Goal: Find specific page/section

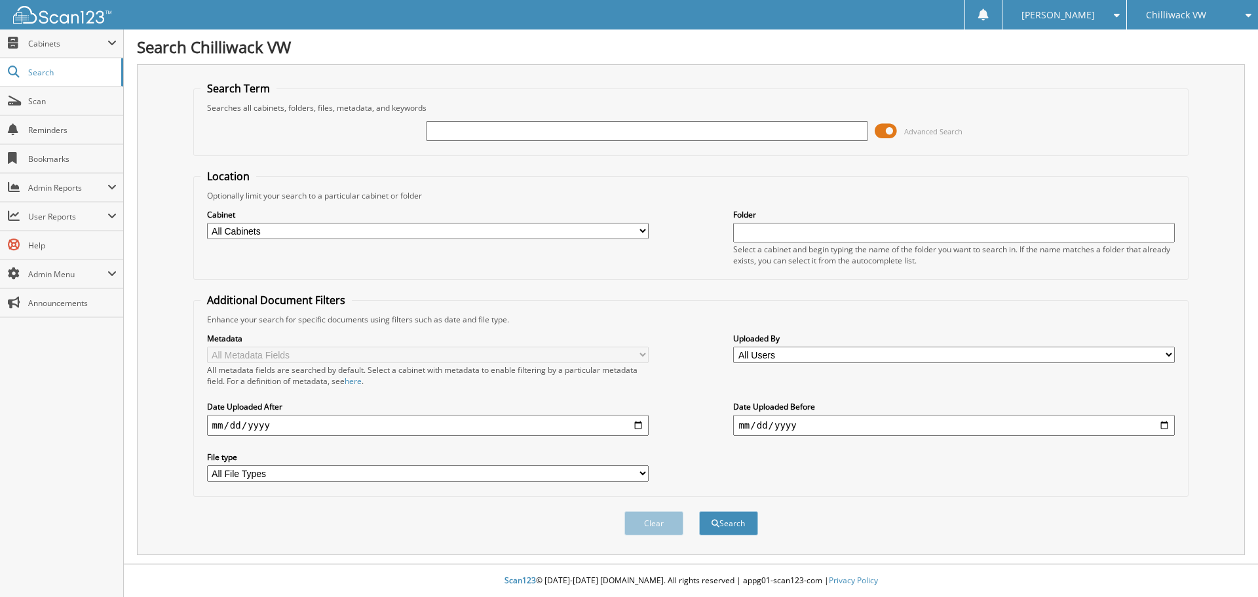
click at [455, 124] on input "text" at bounding box center [647, 131] width 442 height 20
type input "CONSOLIDATED DEALERS"
click at [326, 232] on select "All Cabinets 2017 - A/P 2017 - A/R 2017 - AUTOCAN​ 2017 - BANK TRACKING 2017 - …" at bounding box center [428, 231] width 442 height 16
select select "50370"
click at [207, 223] on select "All Cabinets 2017 - A/P 2017 - A/R 2017 - AUTOCAN​ 2017 - BANK TRACKING 2017 - …" at bounding box center [428, 231] width 442 height 16
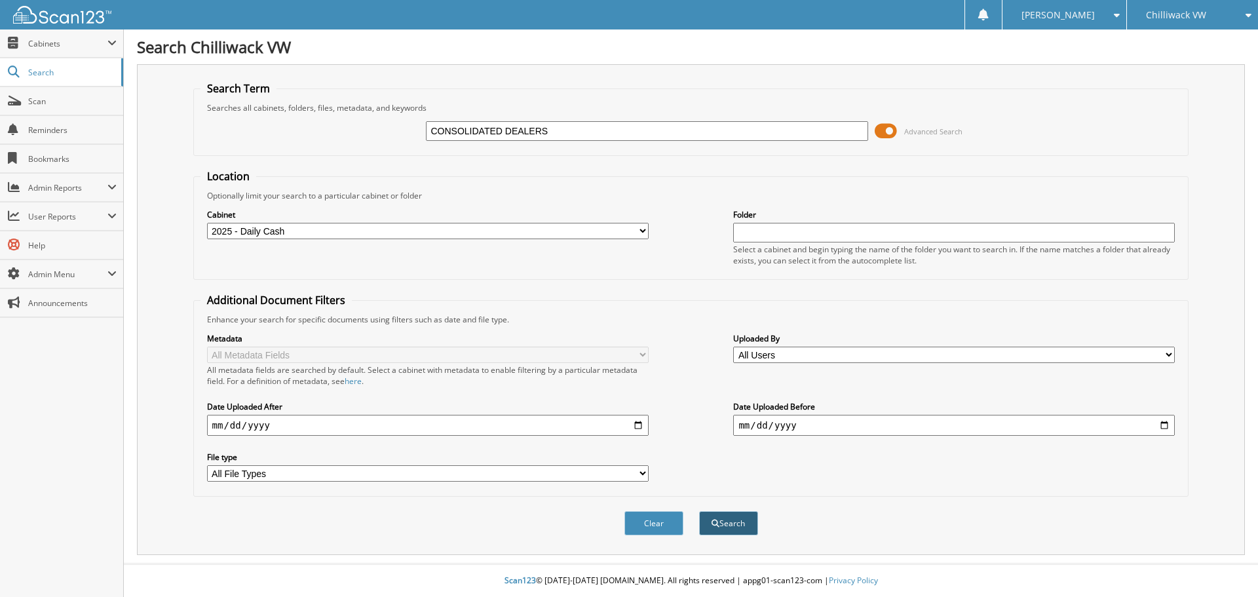
click at [746, 521] on button "Search" at bounding box center [728, 523] width 59 height 24
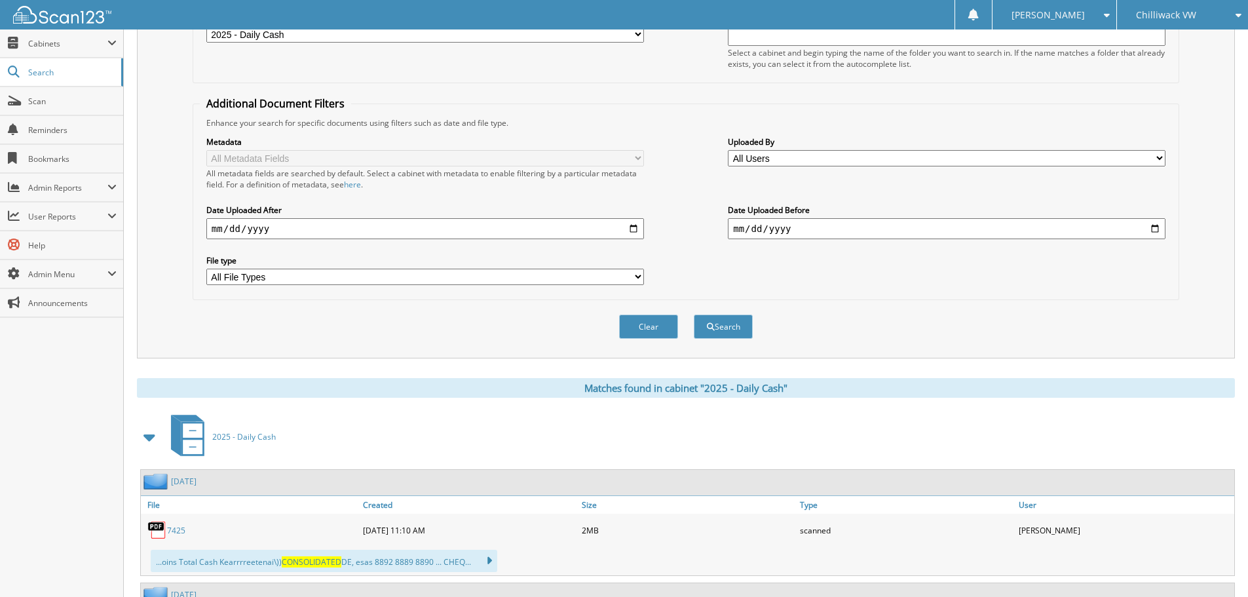
scroll to position [262, 0]
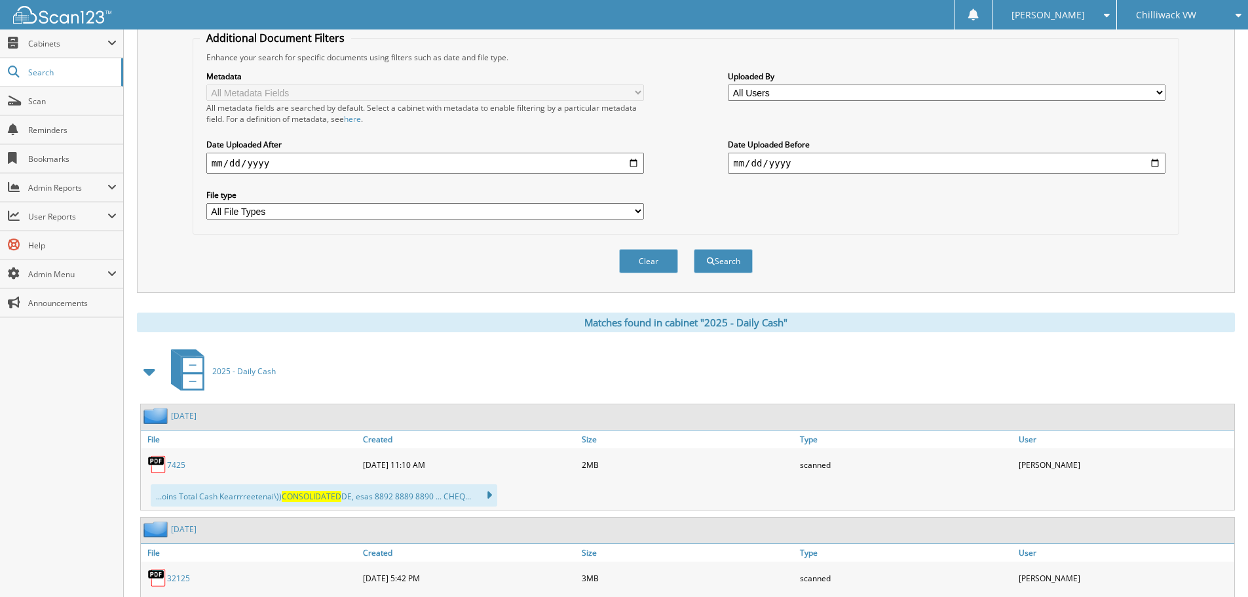
click at [174, 466] on link "7425" at bounding box center [176, 464] width 18 height 11
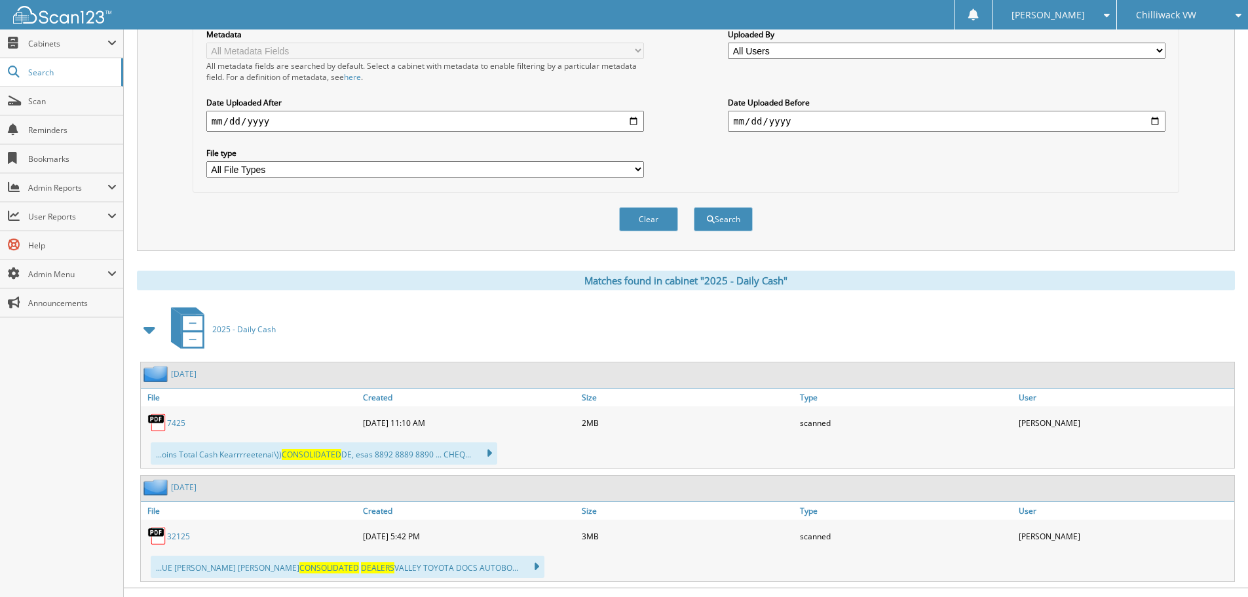
scroll to position [329, 0]
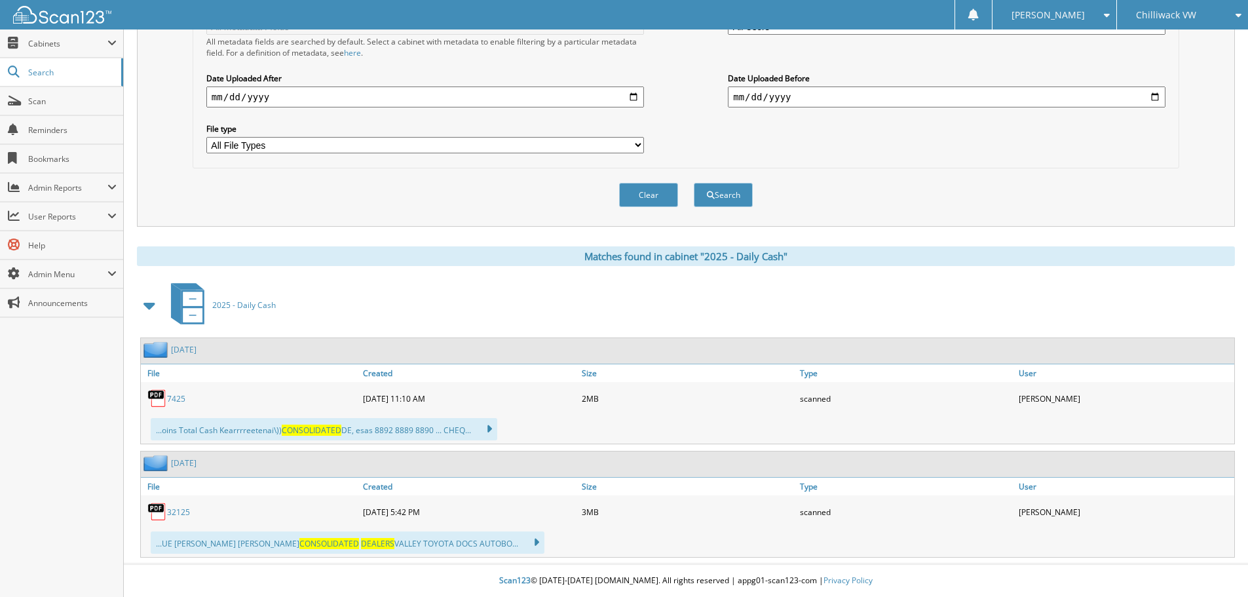
click at [180, 509] on link "32125" at bounding box center [178, 511] width 23 height 11
